Goal: Task Accomplishment & Management: Complete application form

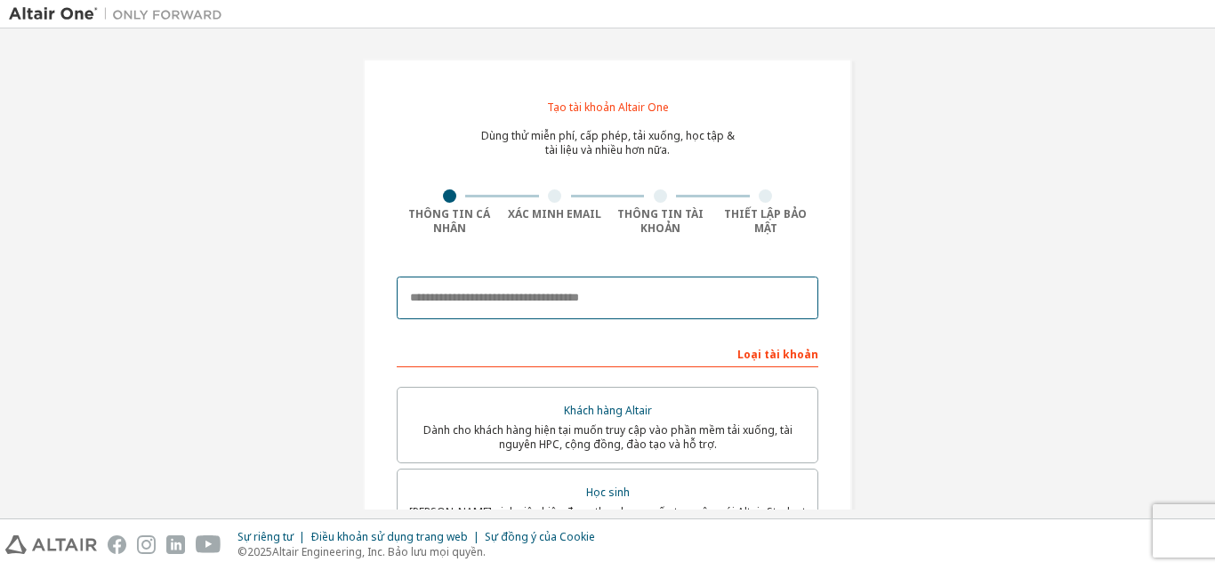
click at [563, 309] on input "email" at bounding box center [608, 298] width 422 height 43
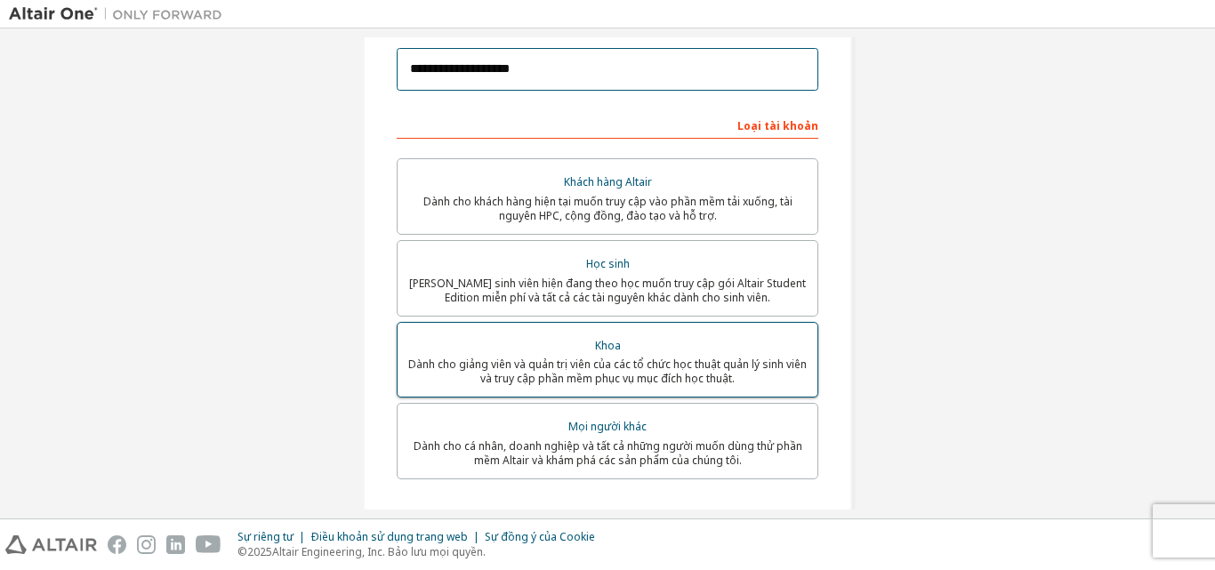
scroll to position [267, 0]
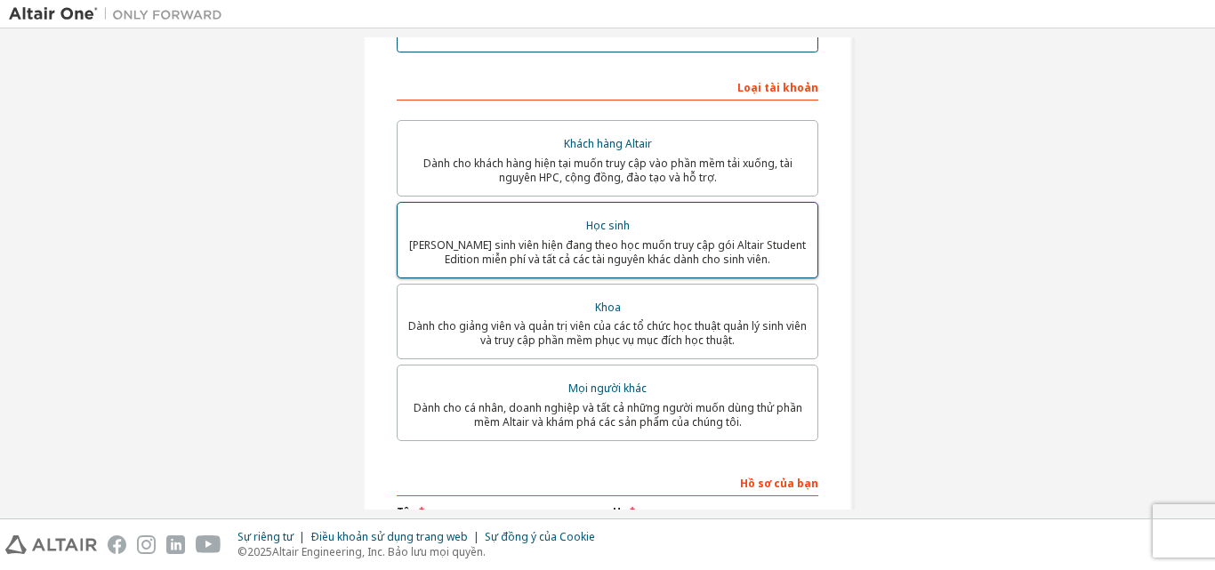
type input "**********"
click at [595, 229] on font "Học sinh" at bounding box center [608, 225] width 44 height 15
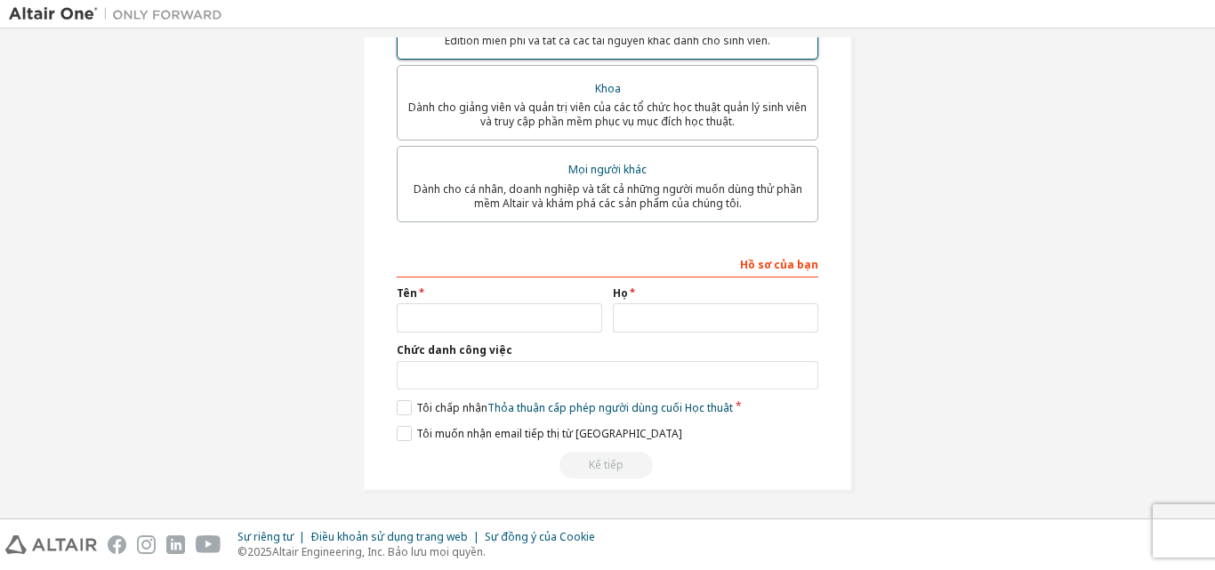
scroll to position [488, 0]
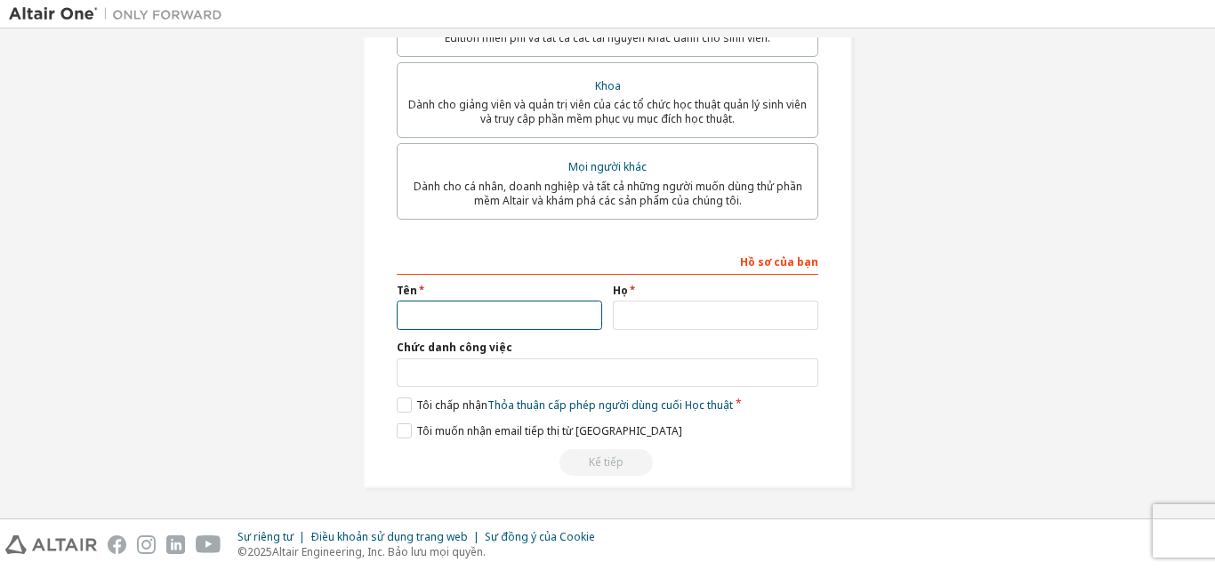
drag, startPoint x: 456, startPoint y: 305, endPoint x: 457, endPoint y: 319, distance: 14.3
click at [457, 318] on input "text" at bounding box center [499, 315] width 205 height 29
type input "***"
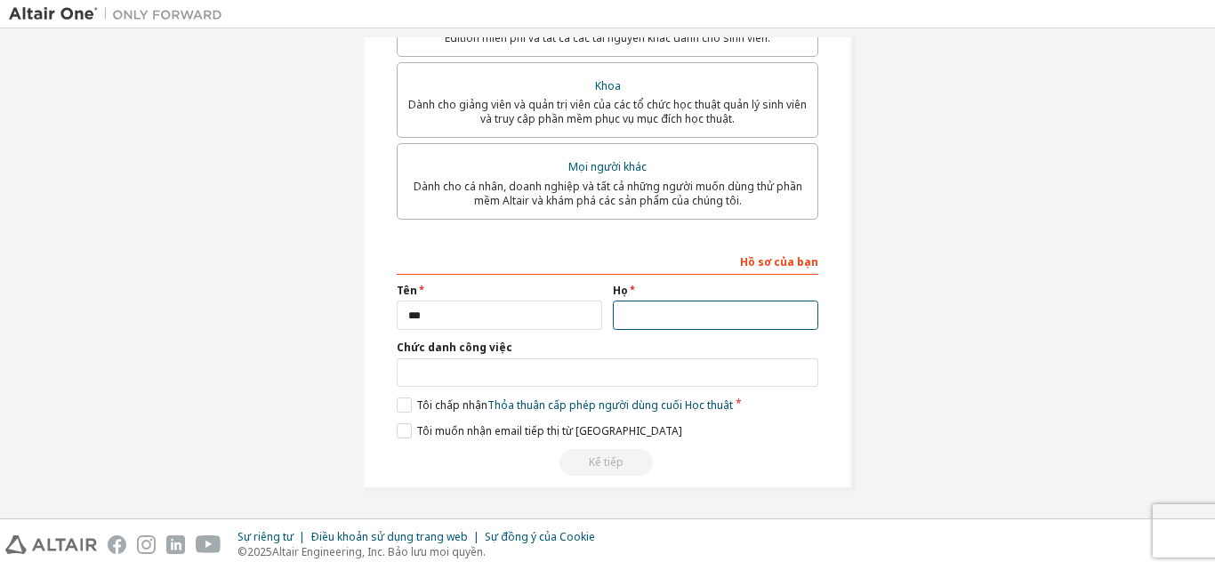
click at [638, 318] on input "text" at bounding box center [715, 315] width 205 height 29
type input "*******"
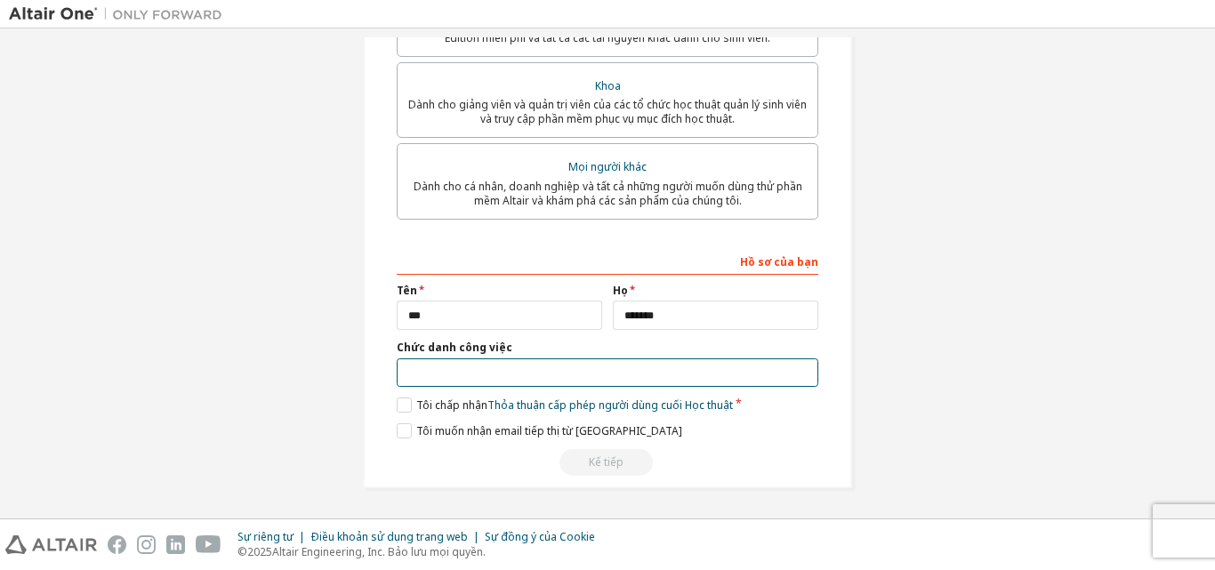
click at [562, 387] on input "text" at bounding box center [608, 372] width 422 height 29
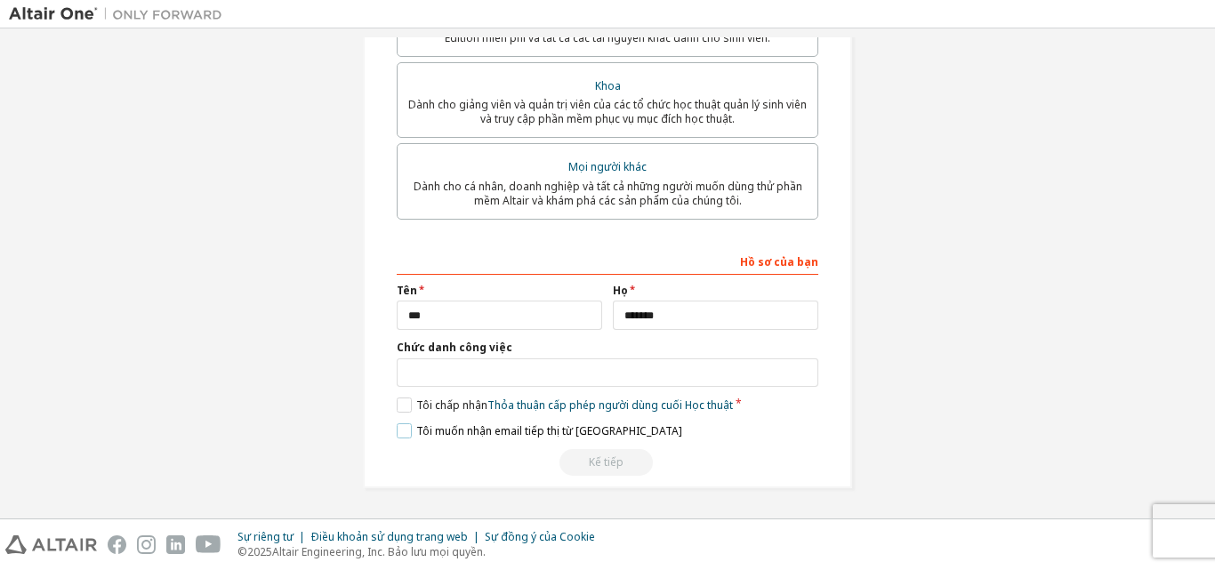
click at [402, 430] on label "Tôi muốn nhận email tiếp thị từ [GEOGRAPHIC_DATA]" at bounding box center [540, 430] width 286 height 15
click at [450, 358] on div "Chức danh công việc" at bounding box center [608, 364] width 422 height 46
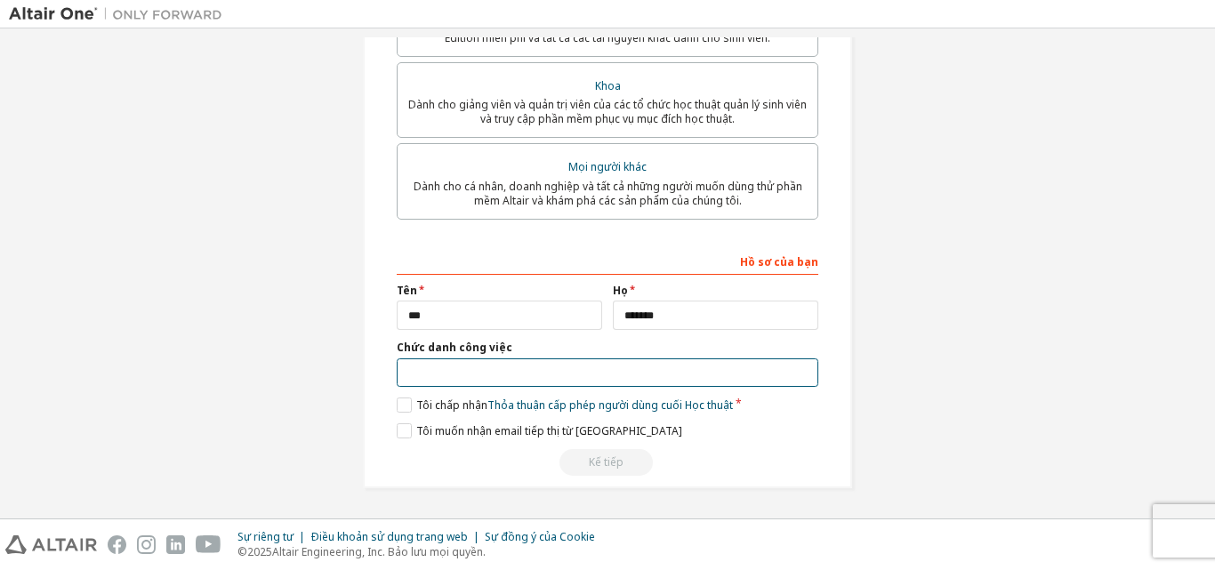
click at [448, 379] on input "text" at bounding box center [608, 372] width 422 height 29
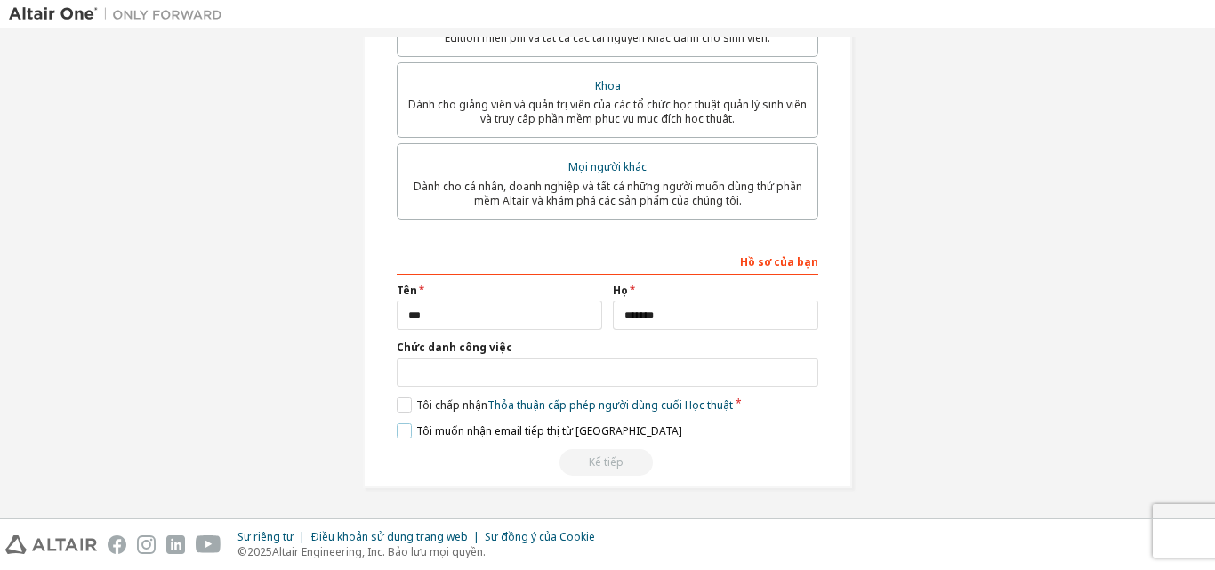
click at [404, 425] on label "Tôi muốn nhận email tiếp thị từ [GEOGRAPHIC_DATA]" at bounding box center [540, 430] width 286 height 15
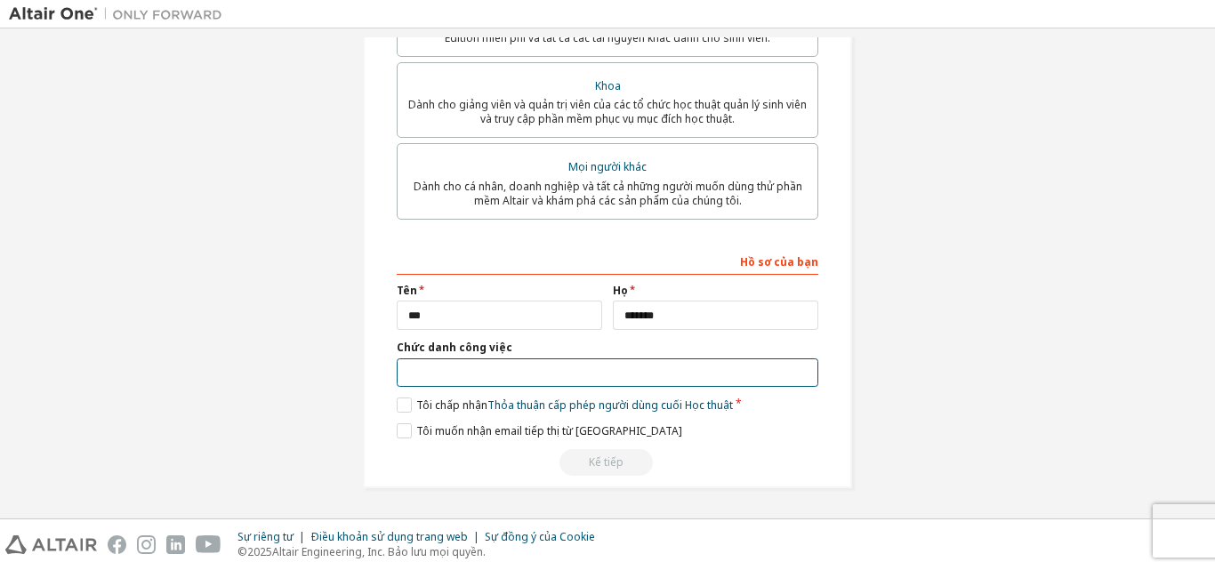
click at [472, 379] on input "text" at bounding box center [608, 372] width 422 height 29
type input "********"
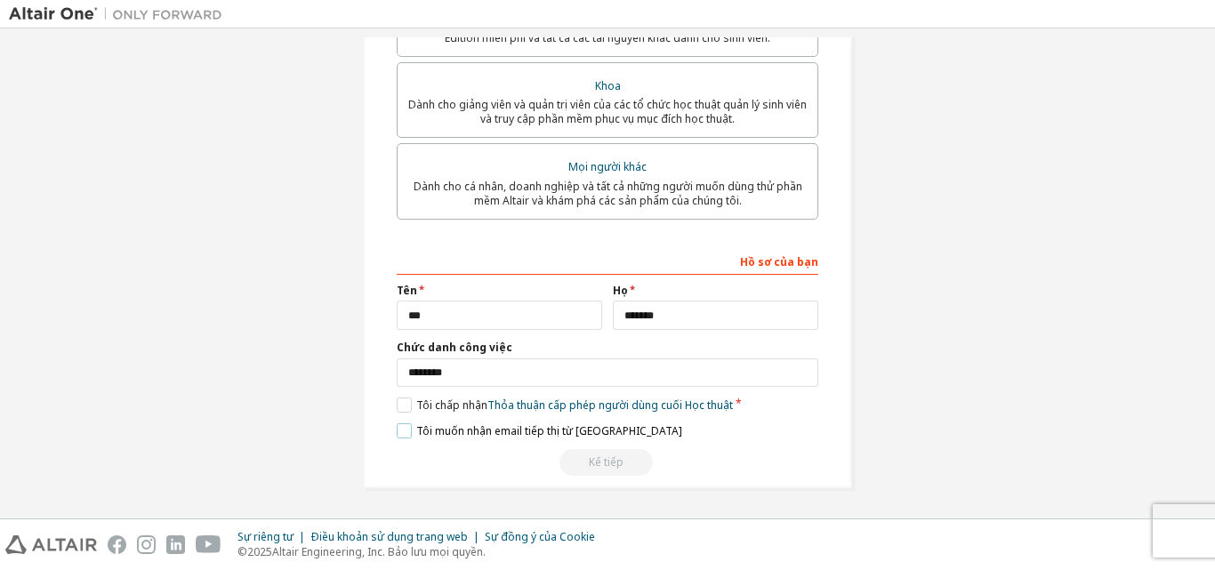
click at [405, 430] on label "Tôi muốn nhận email tiếp thị từ [GEOGRAPHIC_DATA]" at bounding box center [540, 430] width 286 height 15
click at [416, 402] on font "Tôi chấp nhận" at bounding box center [451, 405] width 71 height 15
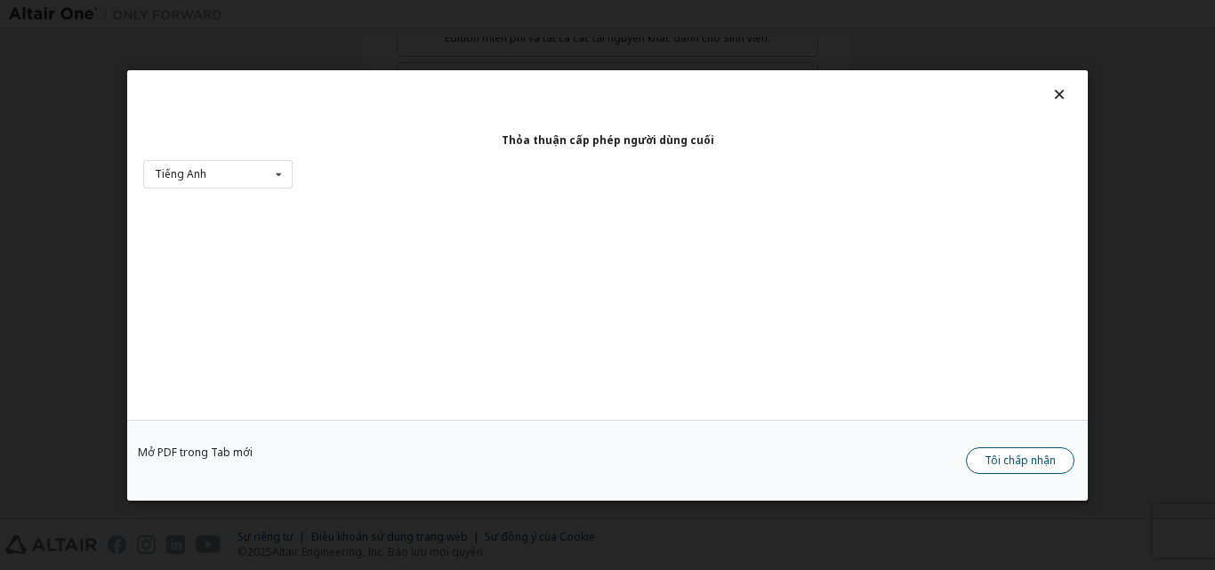
click at [1019, 464] on font "Tôi chấp nhận" at bounding box center [1020, 459] width 71 height 15
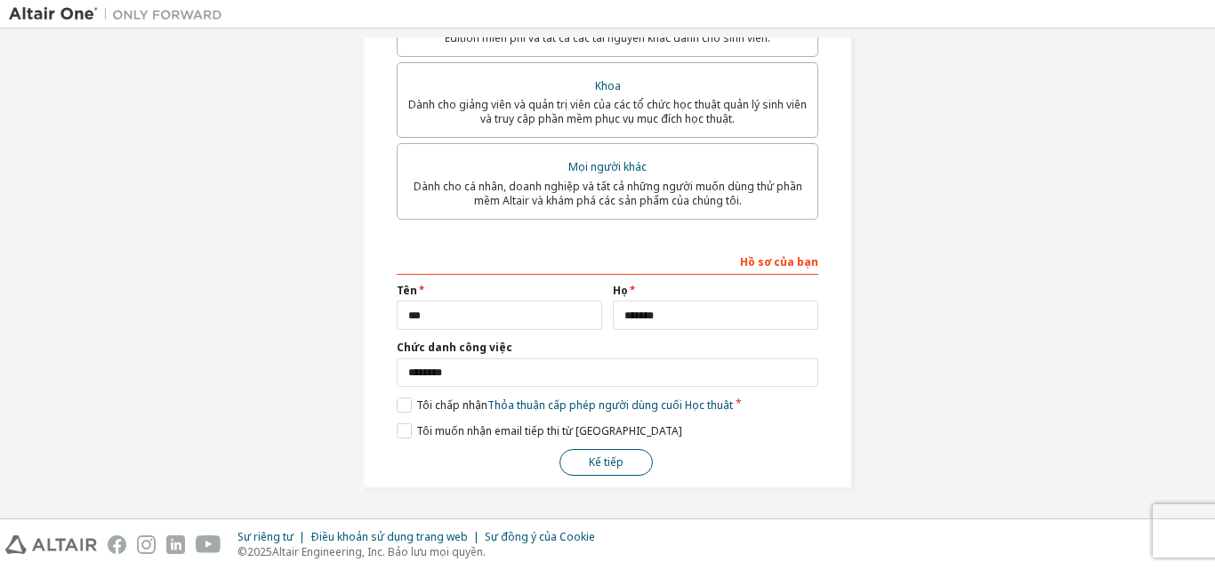
click at [606, 462] on font "Kế tiếp" at bounding box center [606, 462] width 35 height 15
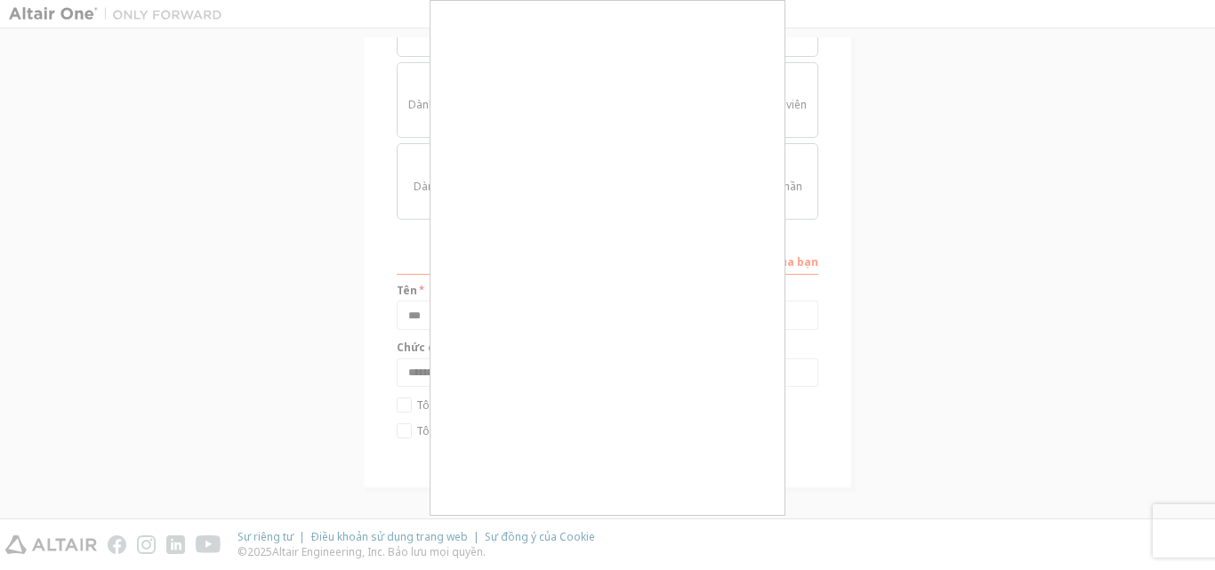
click at [921, 163] on div at bounding box center [607, 285] width 1215 height 570
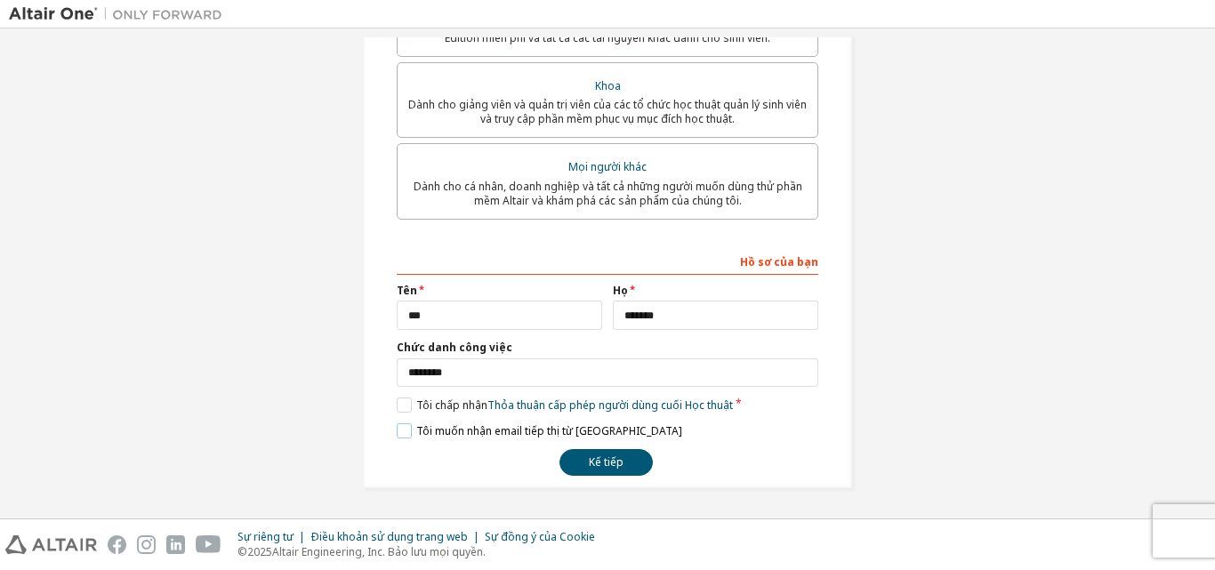
click at [403, 429] on label "Tôi muốn nhận email tiếp thị từ [GEOGRAPHIC_DATA]" at bounding box center [540, 430] width 286 height 15
click at [618, 468] on font "Kế tiếp" at bounding box center [606, 462] width 35 height 15
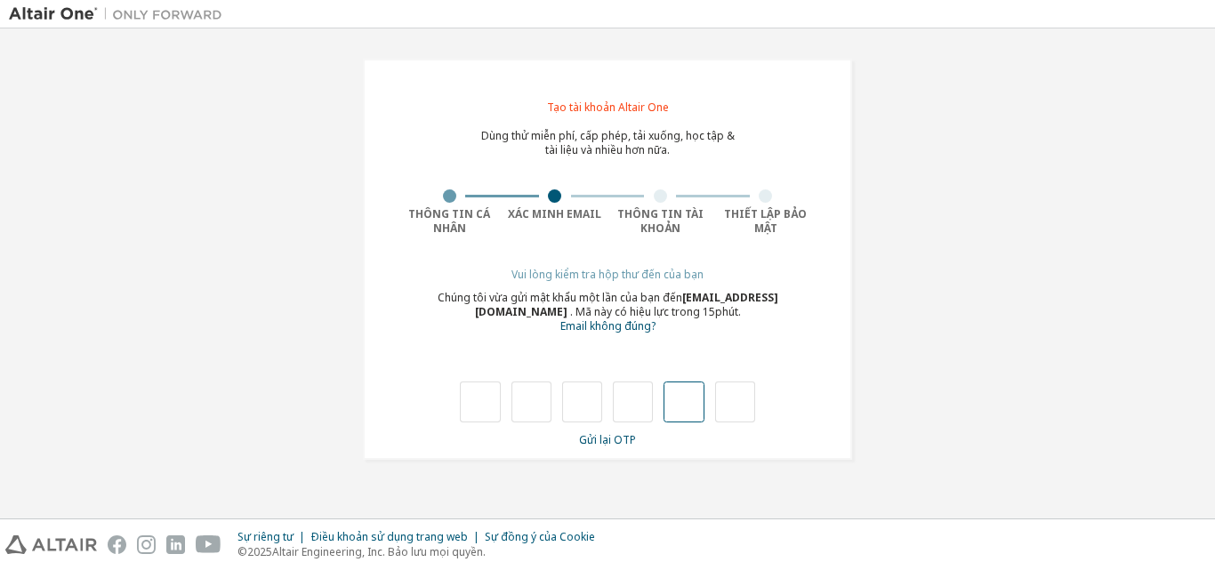
type input "*"
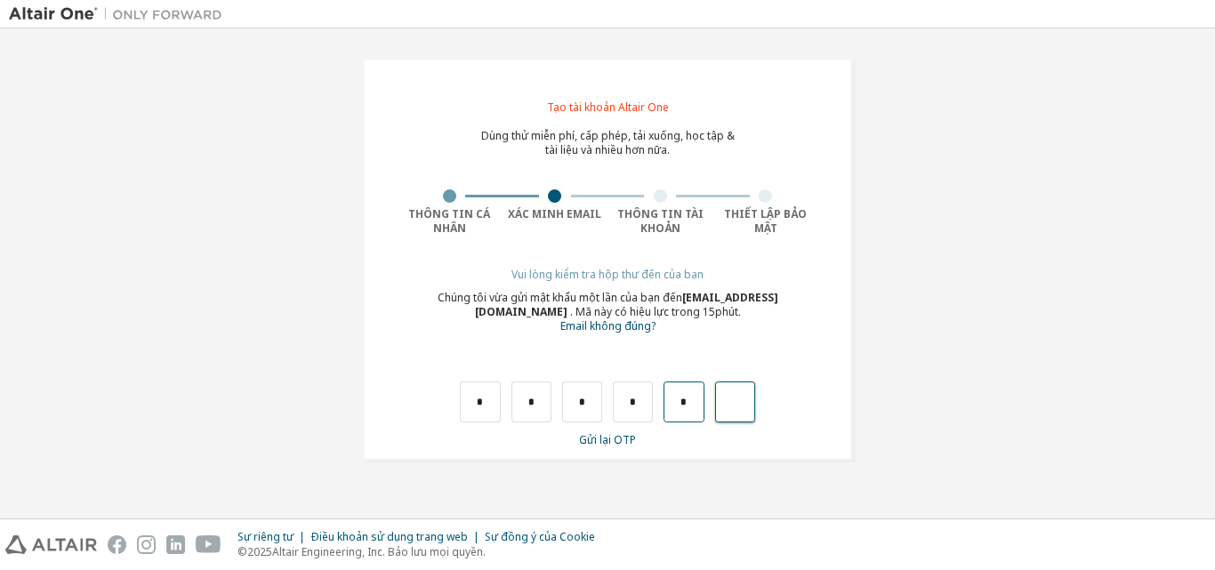
type input "*"
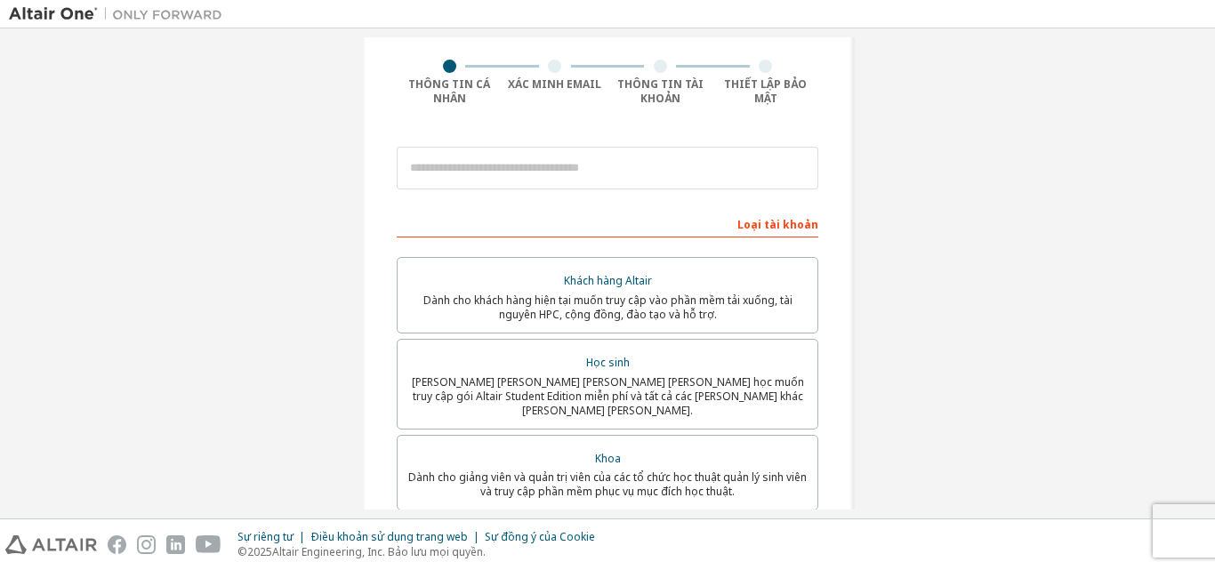
scroll to position [89, 0]
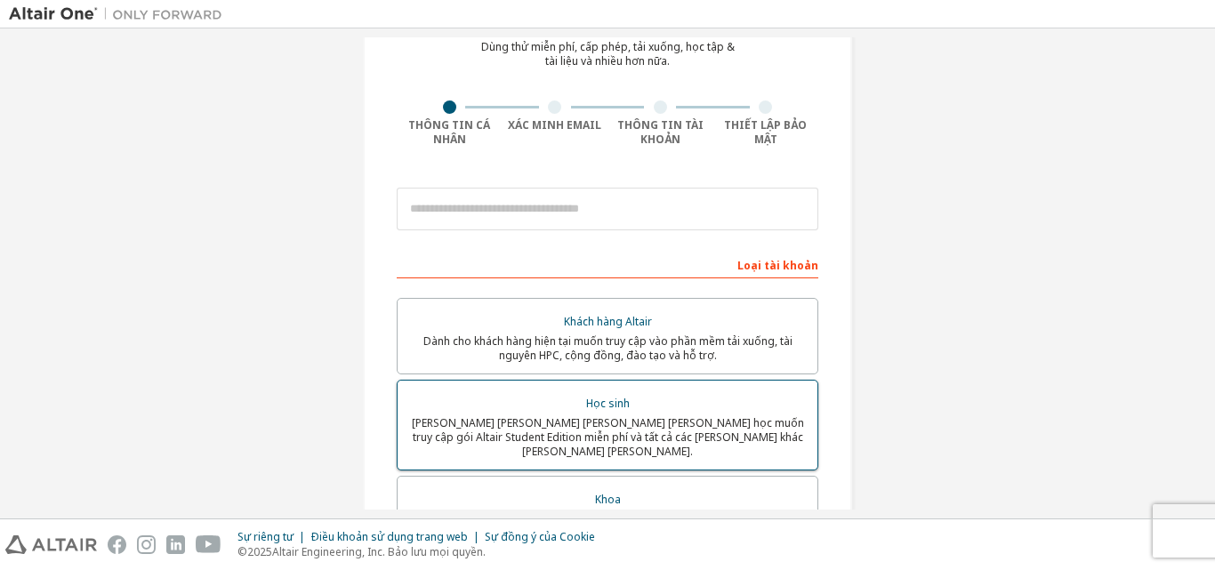
click at [581, 417] on font "[PERSON_NAME] [PERSON_NAME] [PERSON_NAME] [PERSON_NAME] học muốn truy cập gói A…" at bounding box center [608, 437] width 392 height 44
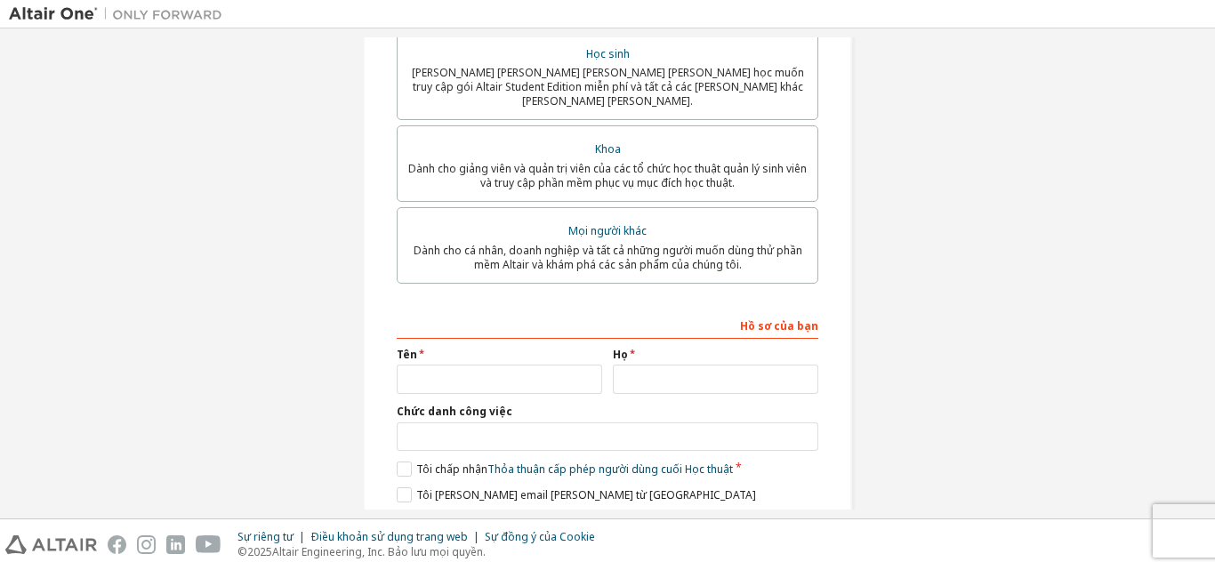
scroll to position [549, 0]
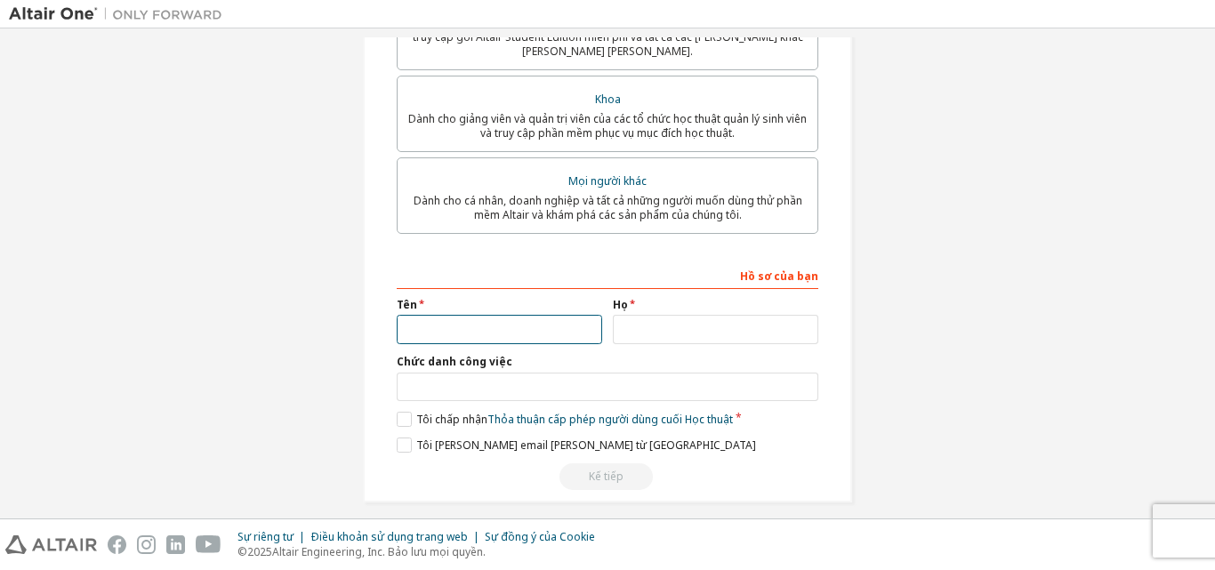
click at [449, 315] on input "text" at bounding box center [499, 329] width 205 height 29
type input "*"
type input "***"
click at [653, 300] on div "Họ" at bounding box center [716, 321] width 216 height 46
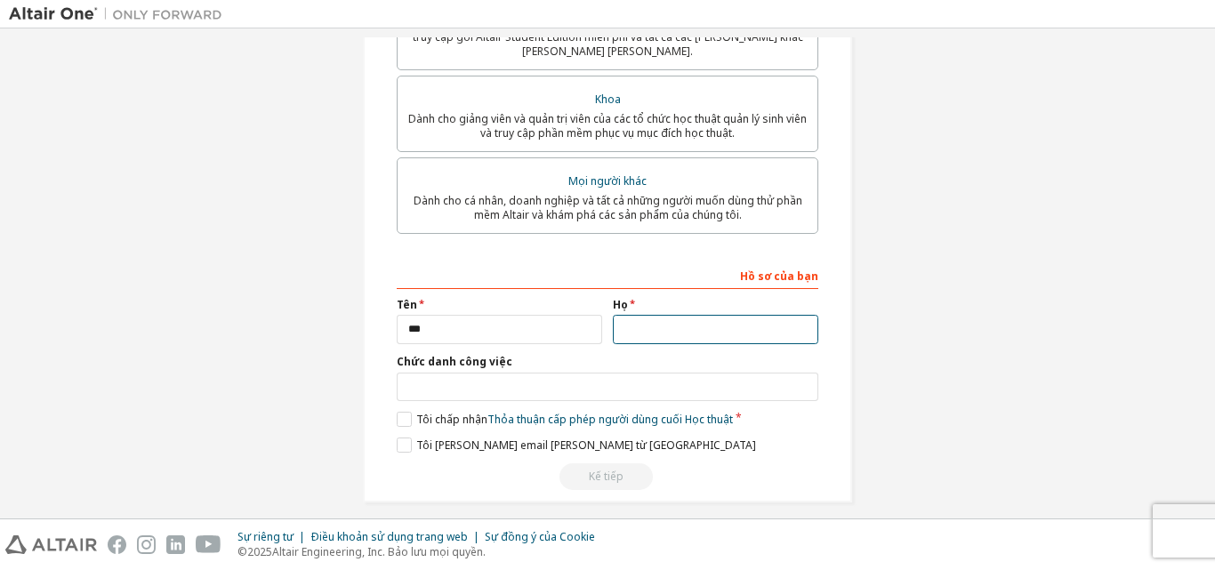
click at [653, 328] on input "text" at bounding box center [715, 329] width 205 height 29
type input "*******"
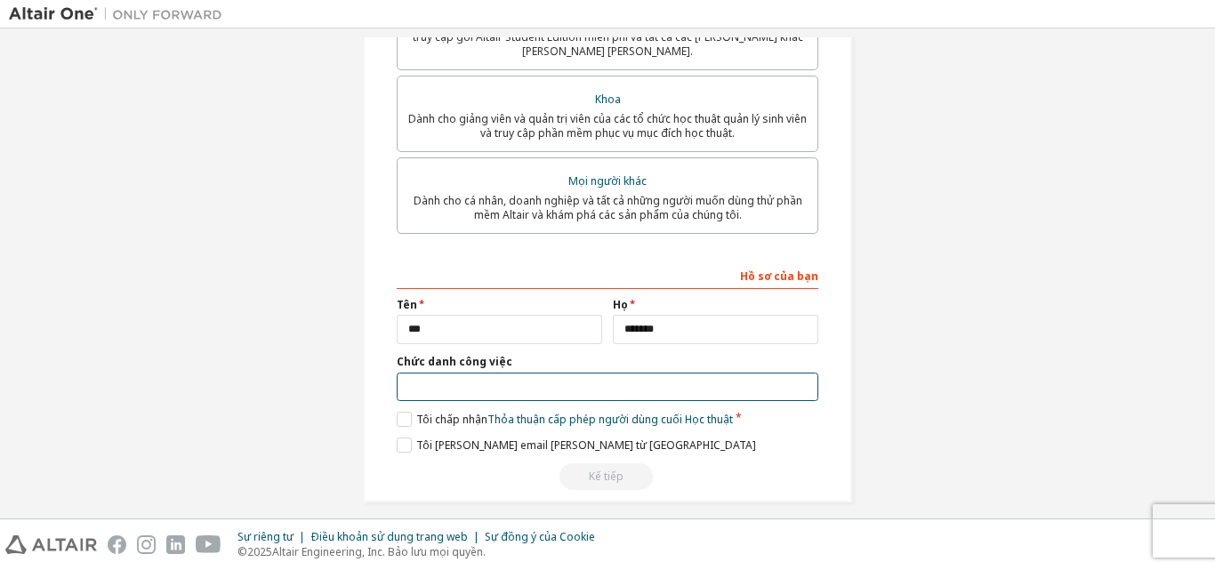
click at [590, 380] on input "text" at bounding box center [608, 387] width 422 height 29
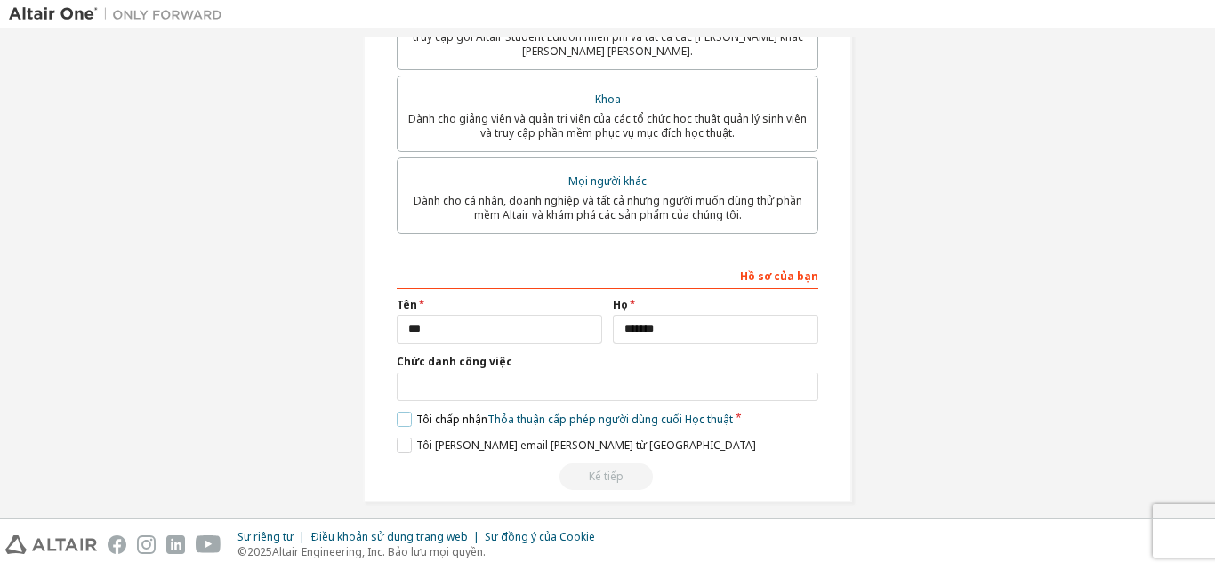
click at [406, 412] on label "Tôi chấp nhận Thỏa thuận cấp phép người dùng cuối Học thuật" at bounding box center [565, 419] width 336 height 15
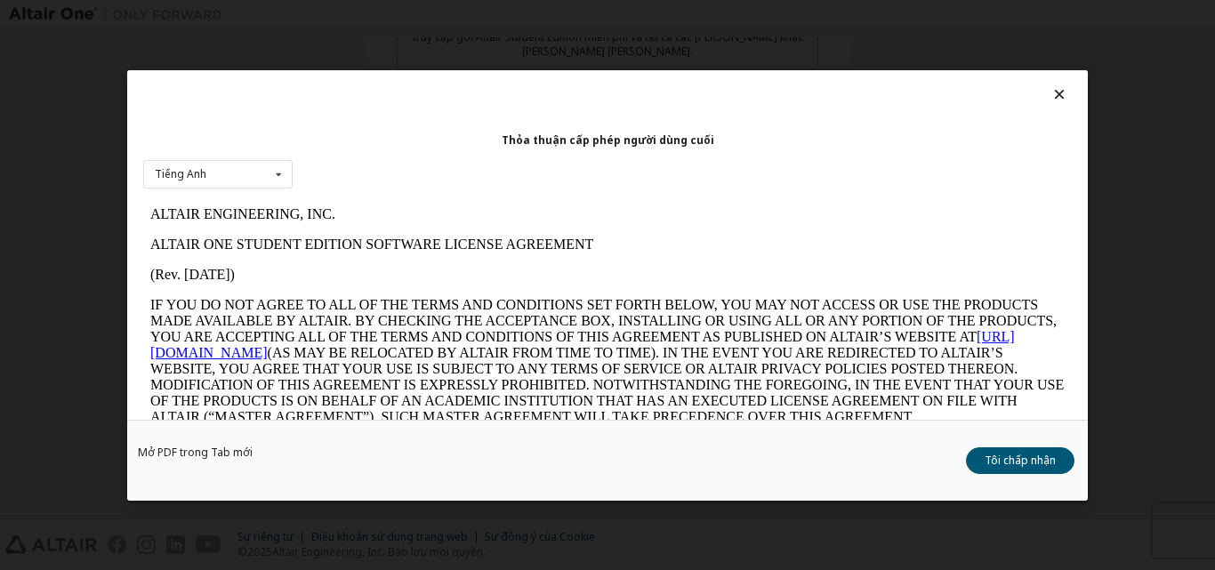
scroll to position [0, 0]
click at [1010, 463] on font "Tôi chấp nhận" at bounding box center [1020, 459] width 71 height 15
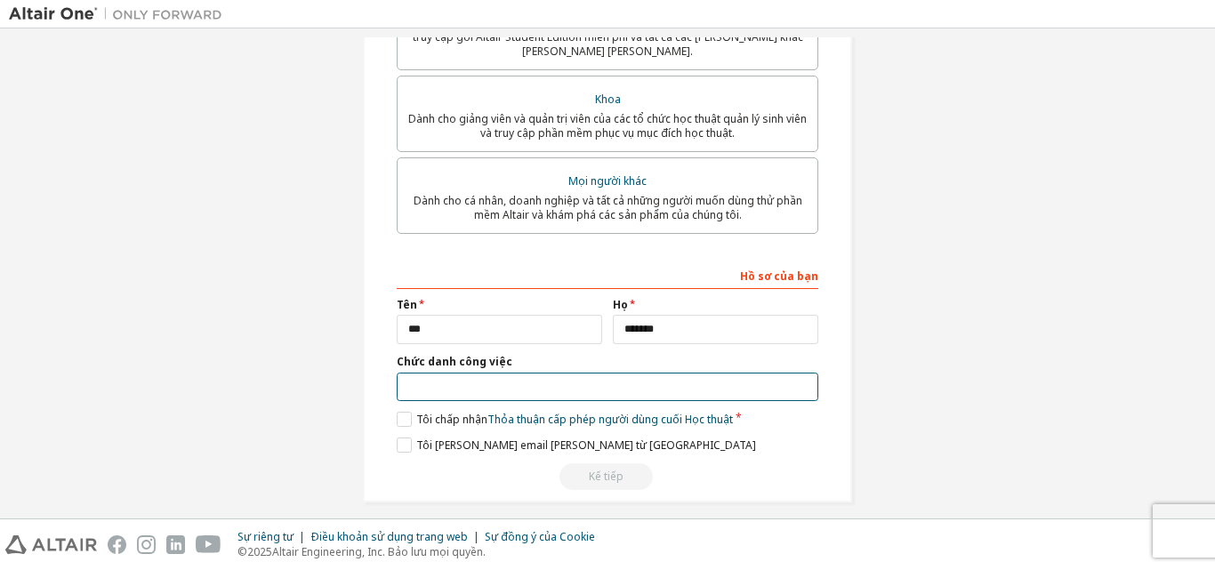
click at [495, 373] on input "text" at bounding box center [608, 387] width 422 height 29
type input "********"
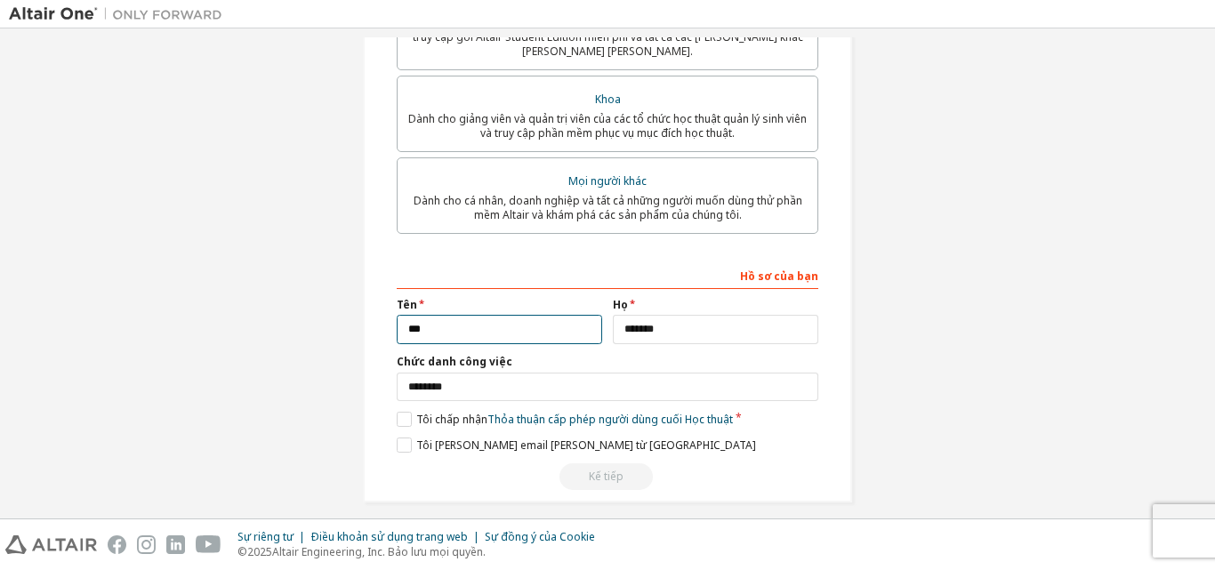
click at [535, 321] on input "***" at bounding box center [499, 329] width 205 height 29
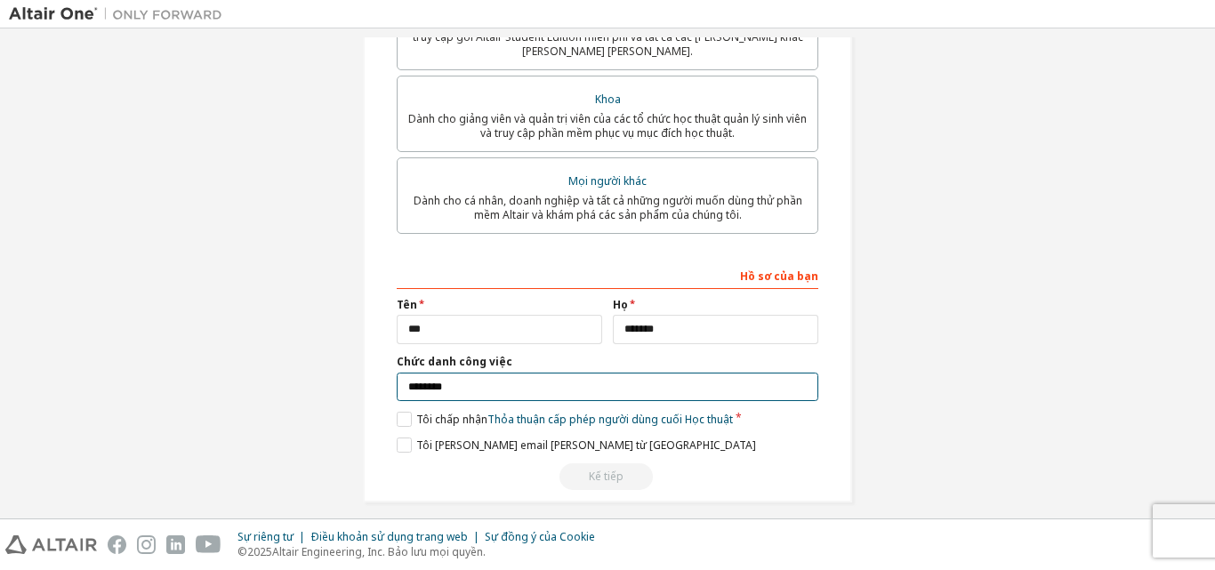
drag, startPoint x: 524, startPoint y: 378, endPoint x: 513, endPoint y: 392, distance: 17.8
click at [523, 380] on input "********" at bounding box center [608, 387] width 422 height 29
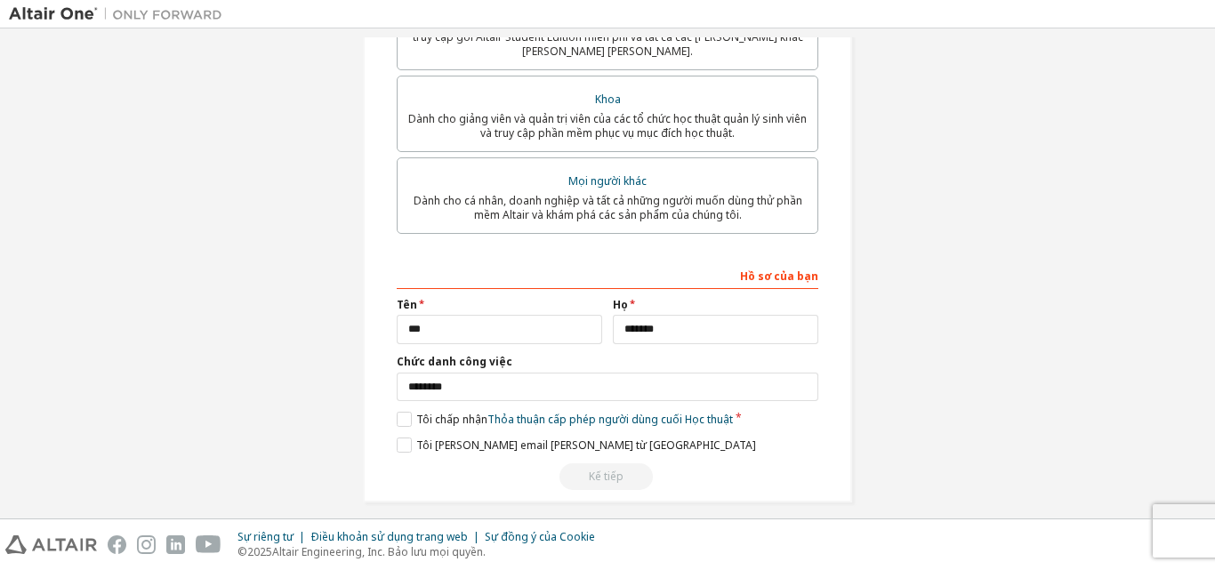
click at [591, 463] on div "Kế tiếp" at bounding box center [608, 476] width 422 height 27
click at [450, 438] on font "Tôi muốn nhận email tiếp thị từ [GEOGRAPHIC_DATA]" at bounding box center [586, 445] width 340 height 15
click at [411, 438] on label "Tôi muốn nhận email tiếp thị từ [GEOGRAPHIC_DATA]" at bounding box center [576, 445] width 359 height 15
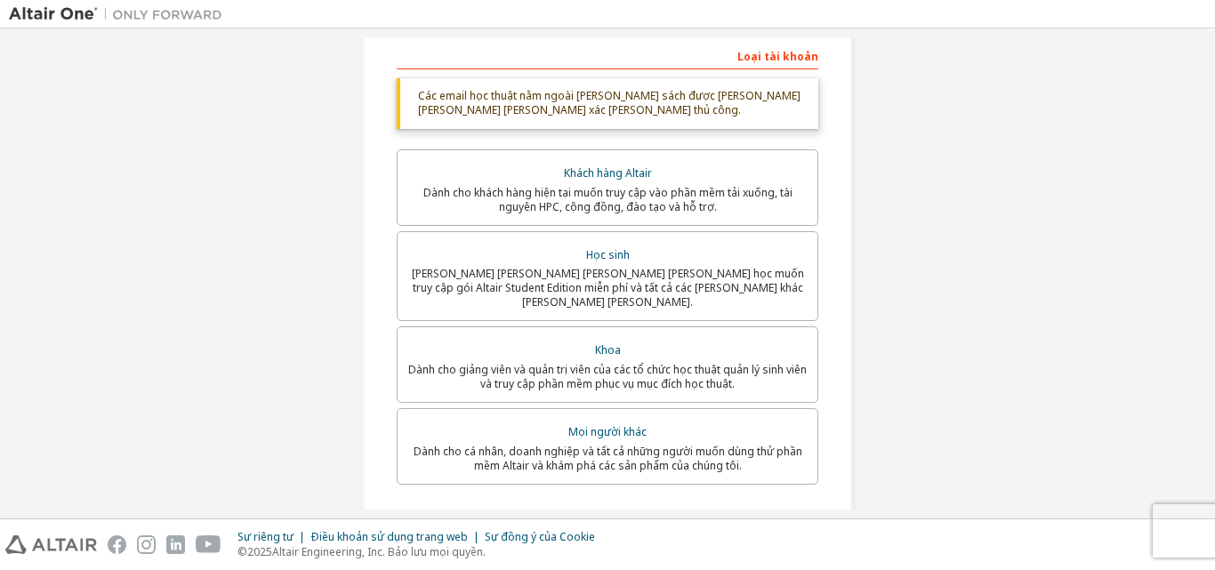
scroll to position [104, 0]
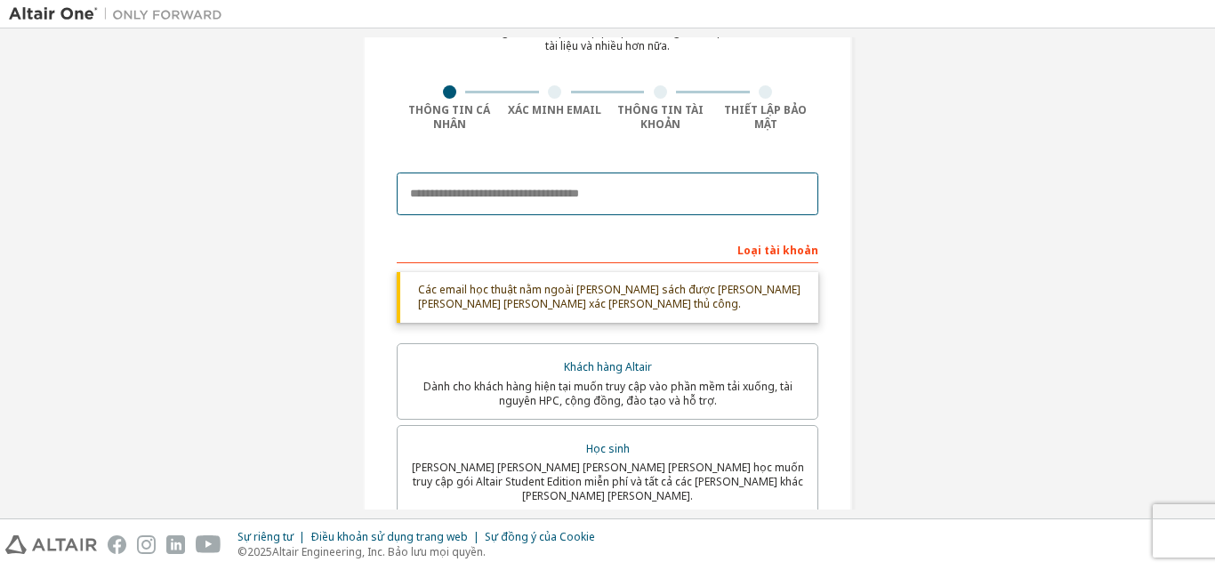
click at [554, 203] on input "email" at bounding box center [608, 194] width 422 height 43
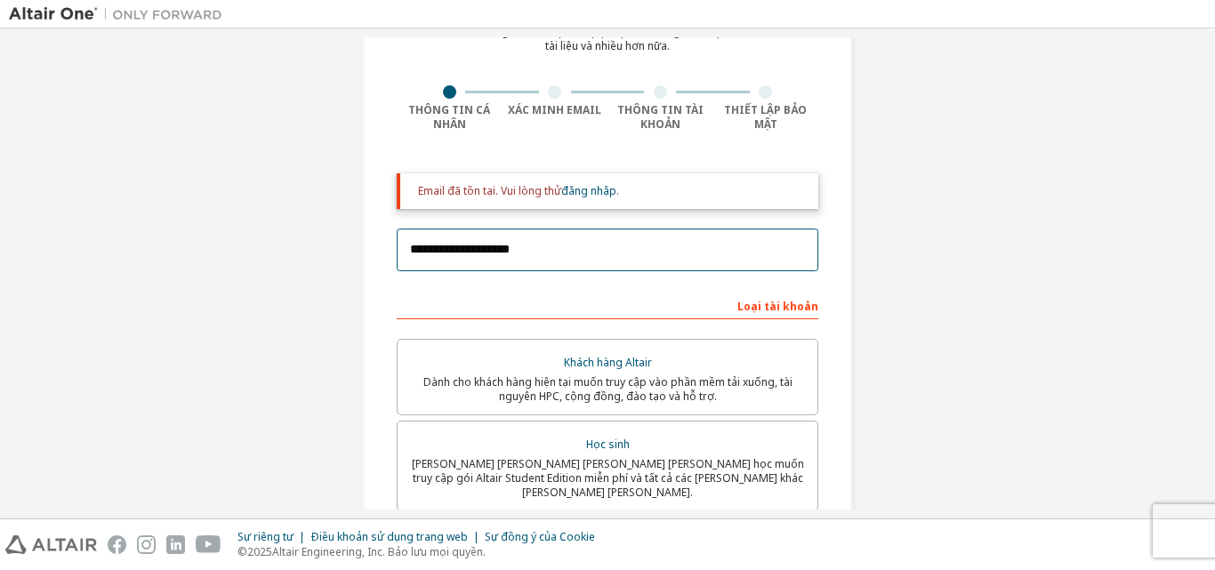
click at [713, 265] on input "**********" at bounding box center [608, 250] width 422 height 43
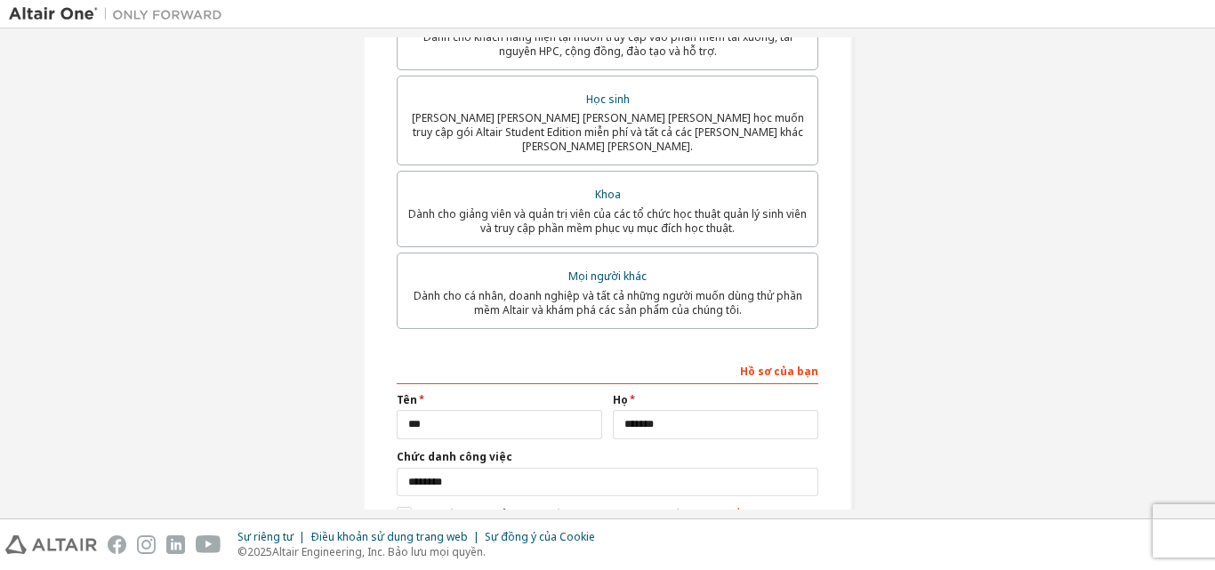
scroll to position [549, 0]
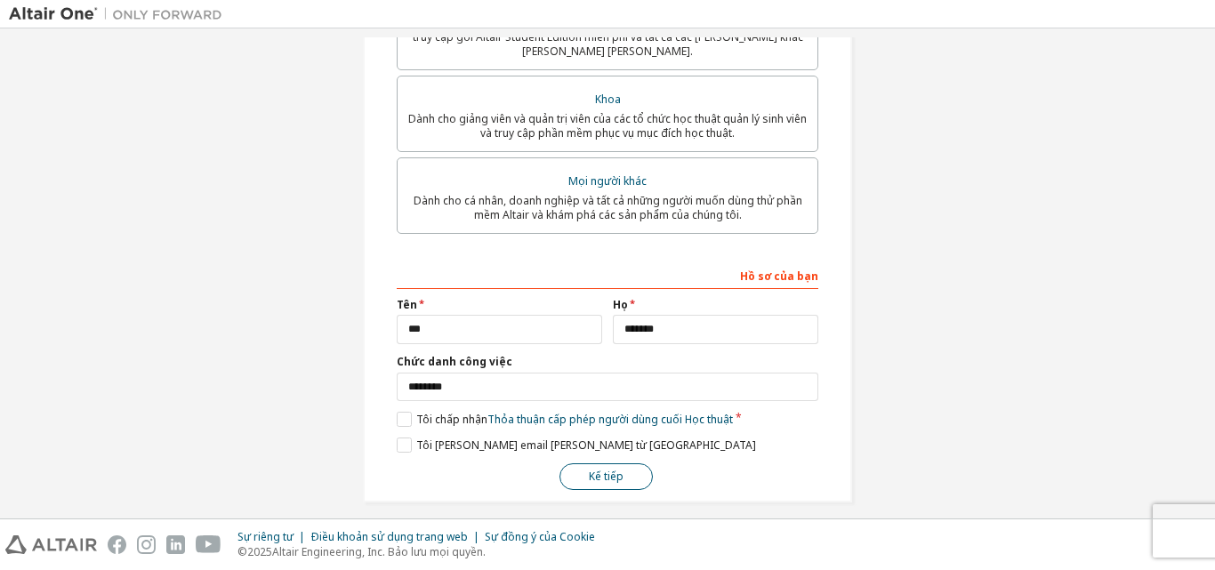
type input "**********"
click at [601, 469] on font "Kế tiếp" at bounding box center [606, 476] width 35 height 15
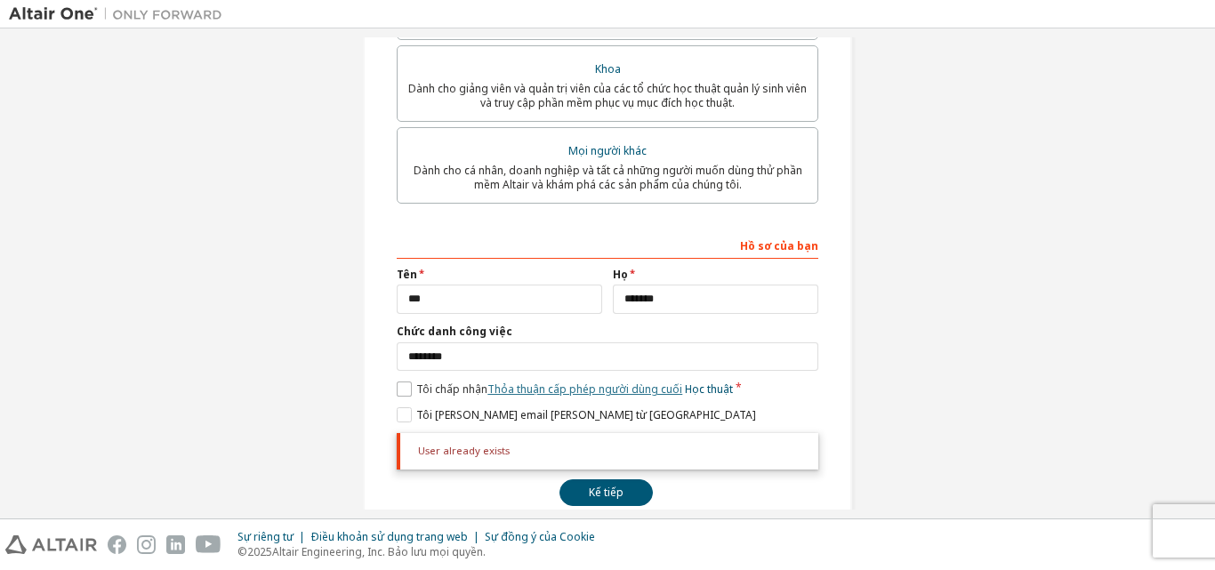
scroll to position [595, 0]
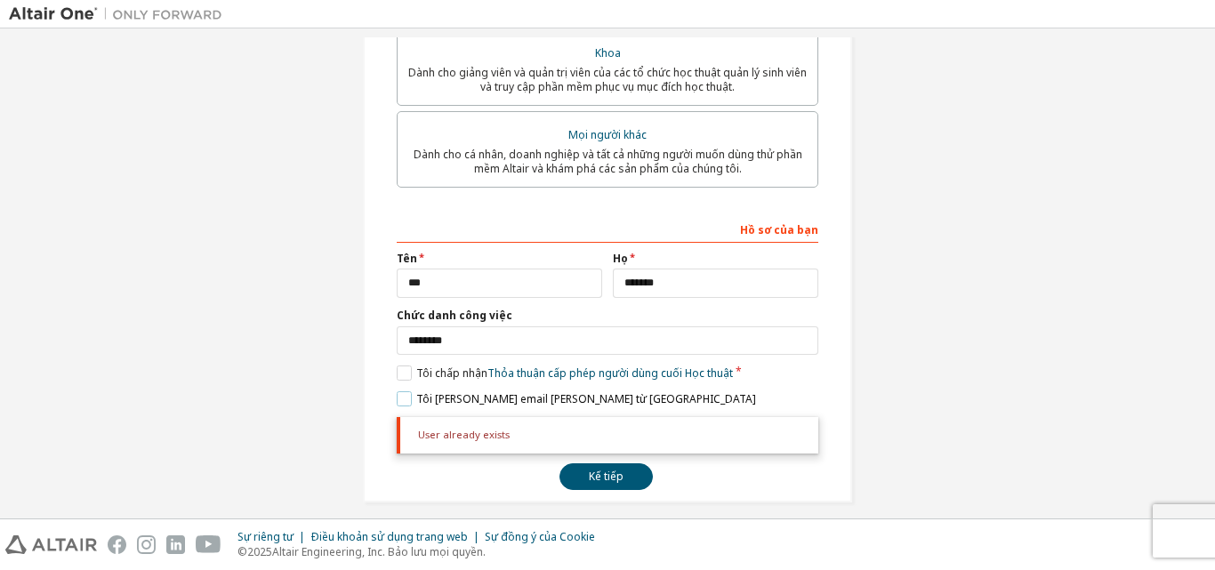
click at [399, 391] on label "Tôi muốn nhận email tiếp thị từ [GEOGRAPHIC_DATA]" at bounding box center [576, 398] width 359 height 15
click at [398, 391] on label "Tôi muốn nhận email tiếp thị từ [GEOGRAPHIC_DATA]" at bounding box center [576, 398] width 359 height 15
click at [610, 447] on div "User already exists Kế tiếp" at bounding box center [608, 453] width 422 height 73
click at [610, 463] on button "Kế tiếp" at bounding box center [605, 476] width 93 height 27
drag, startPoint x: 401, startPoint y: 383, endPoint x: 476, endPoint y: 416, distance: 81.6
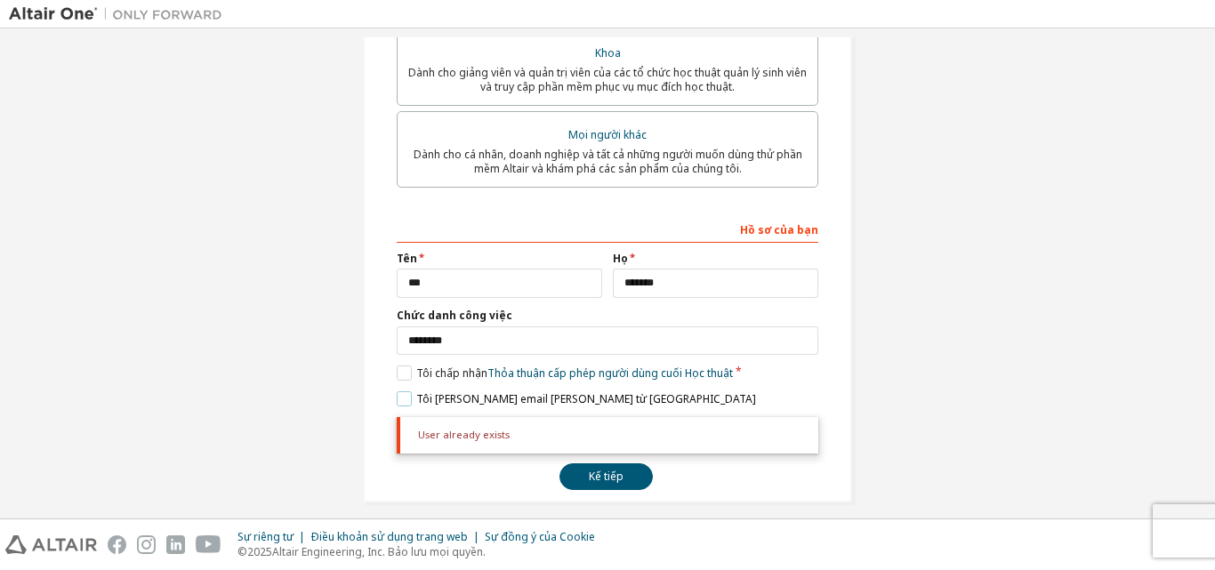
click at [402, 391] on label "Tôi muốn nhận email tiếp thị từ [GEOGRAPHIC_DATA]" at bounding box center [576, 398] width 359 height 15
drag, startPoint x: 599, startPoint y: 466, endPoint x: 480, endPoint y: 442, distance: 121.6
click at [599, 469] on font "Kế tiếp" at bounding box center [606, 476] width 35 height 15
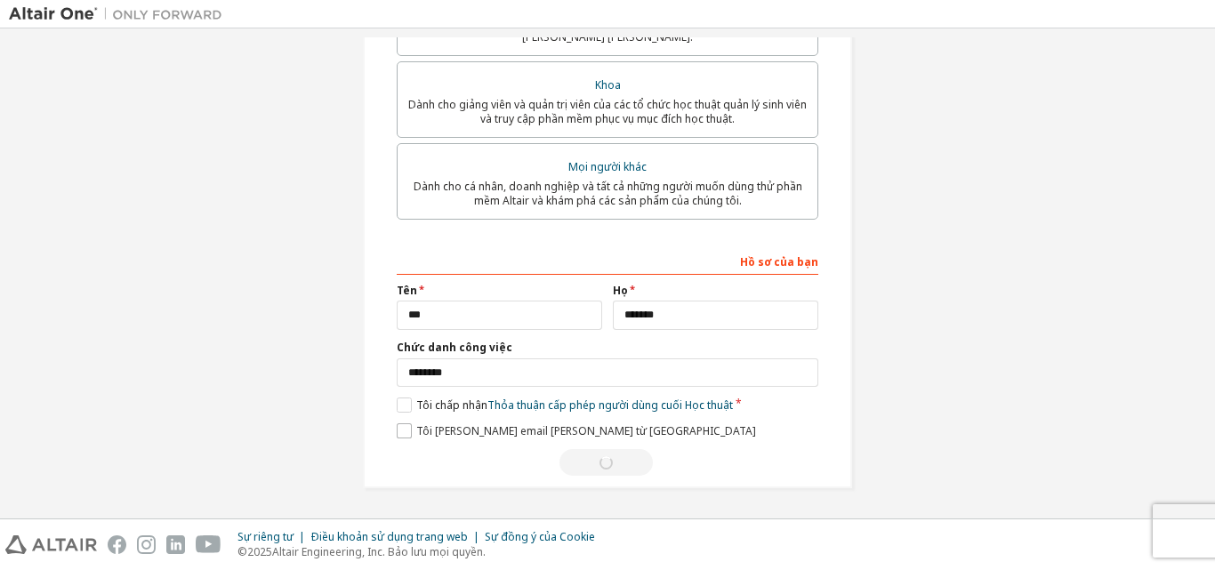
scroll to position [549, 0]
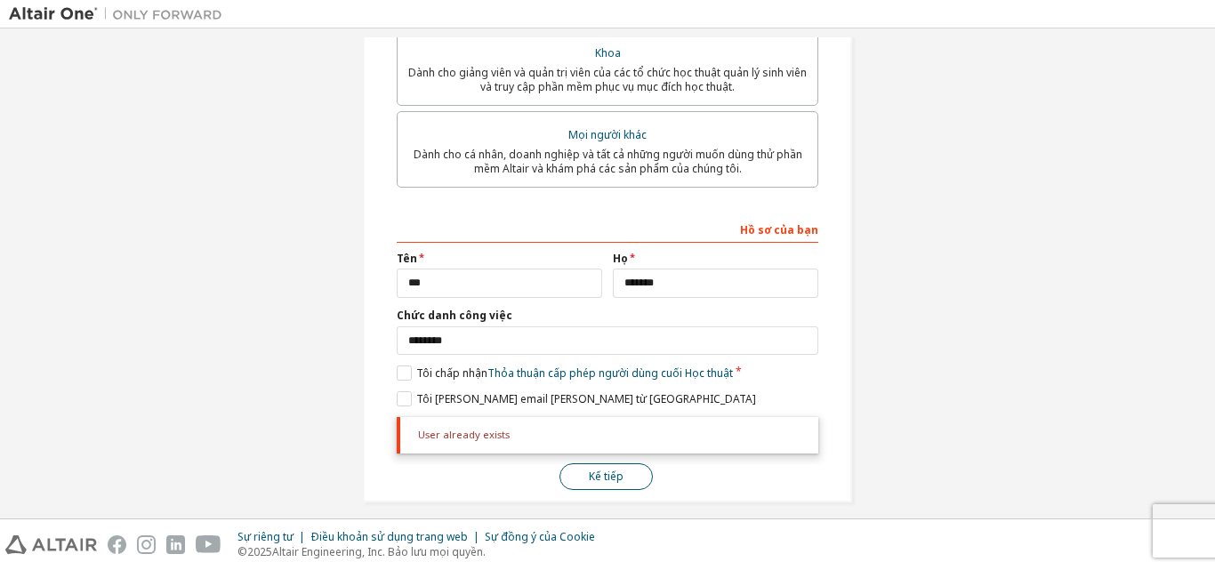
click at [597, 469] on font "Kế tiếp" at bounding box center [606, 476] width 35 height 15
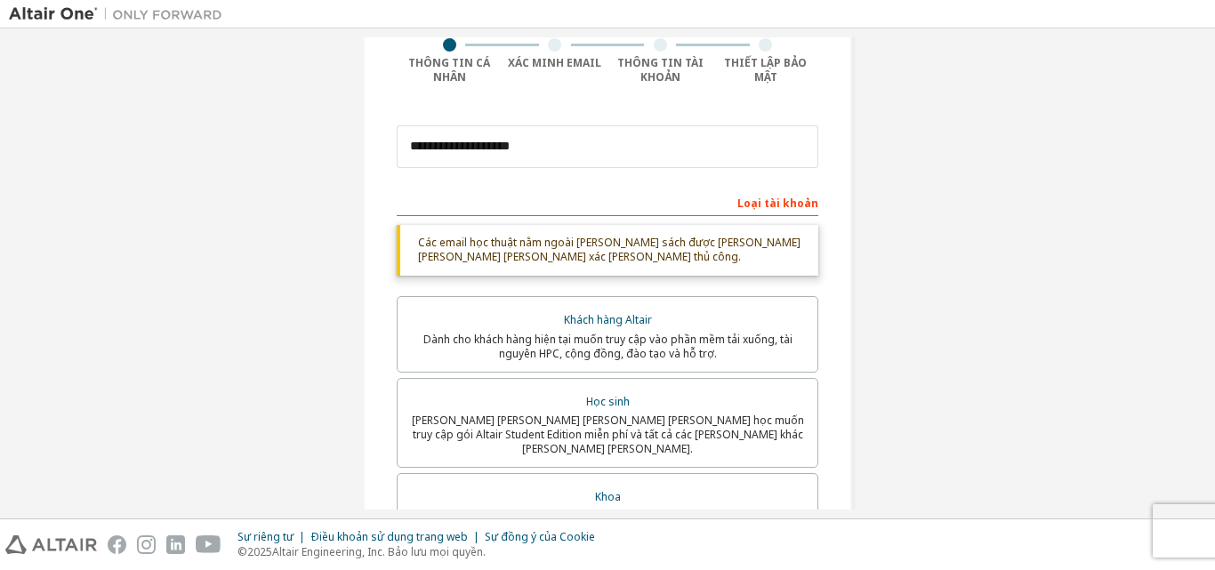
scroll to position [150, 0]
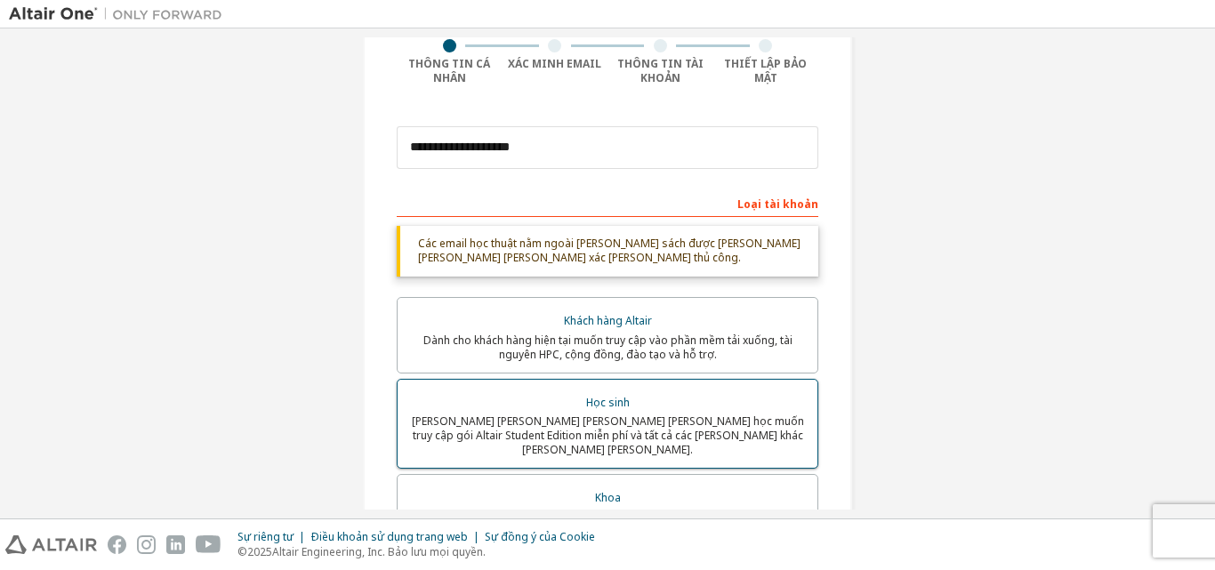
click at [583, 414] on font "[PERSON_NAME] sinh viên hiện đang theo học muốn truy cập gói Altair Student Edi…" at bounding box center [608, 436] width 392 height 44
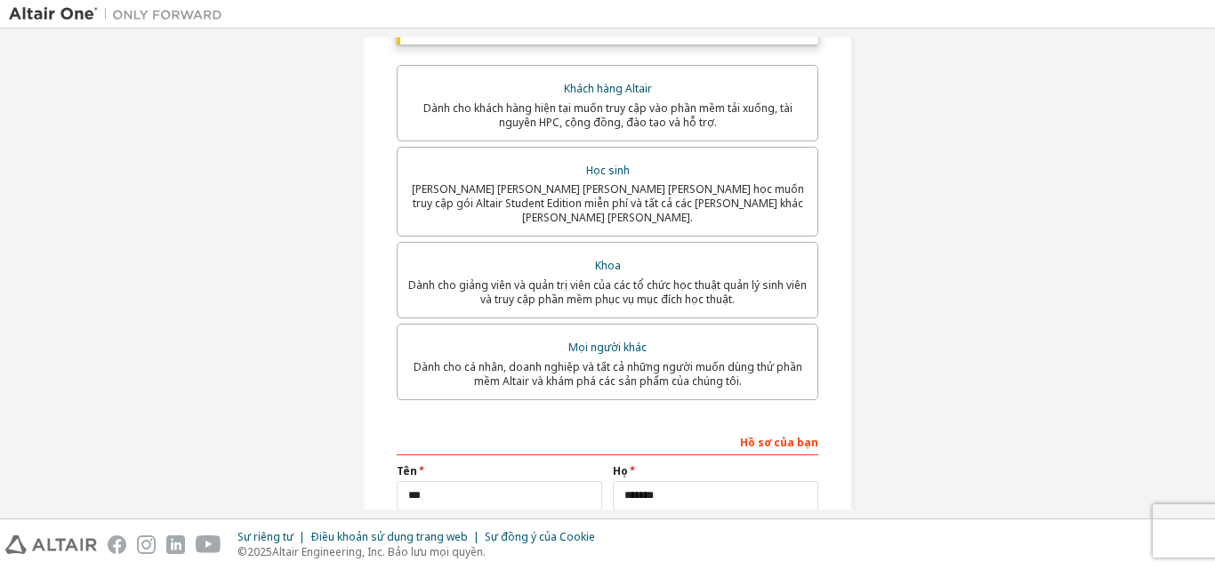
scroll to position [595, 0]
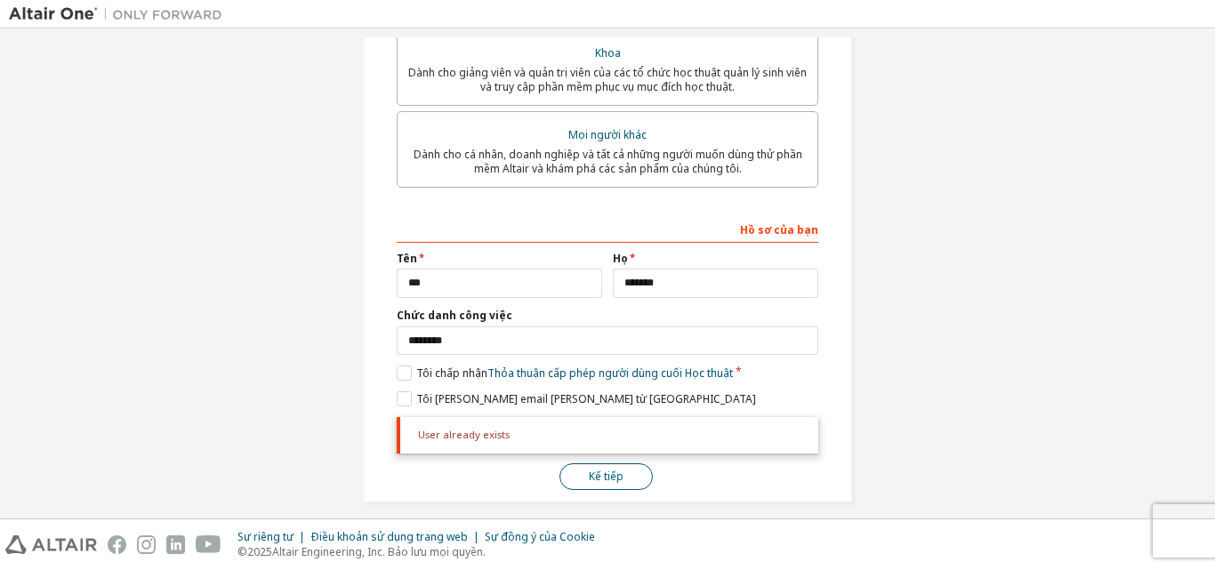
click at [592, 463] on button "Kế tiếp" at bounding box center [605, 476] width 93 height 27
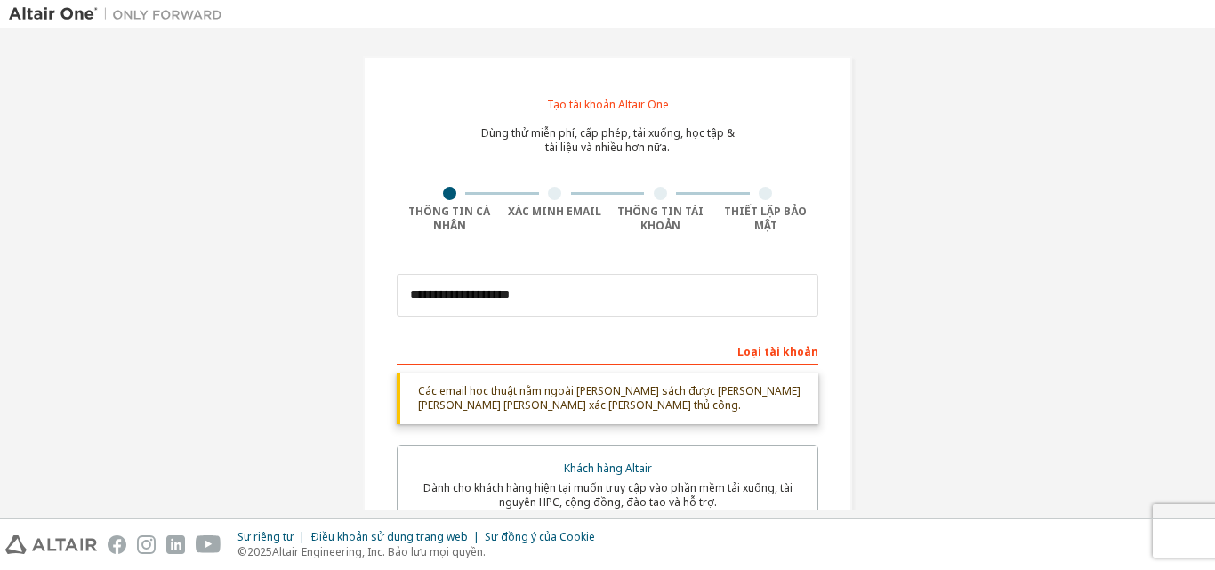
scroll to position [0, 0]
